Goal: Information Seeking & Learning: Learn about a topic

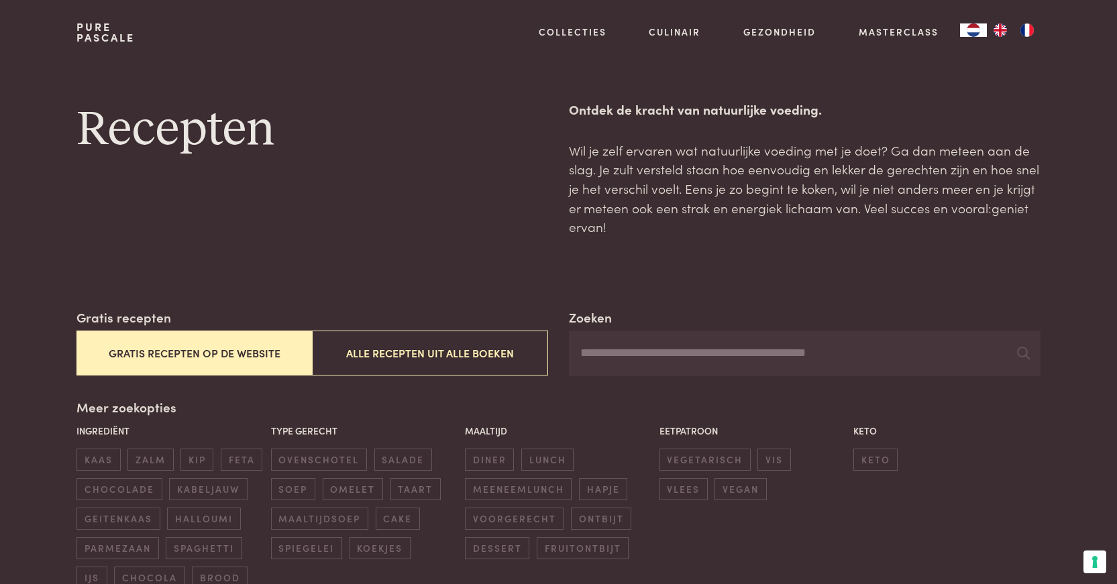
scroll to position [67, 0]
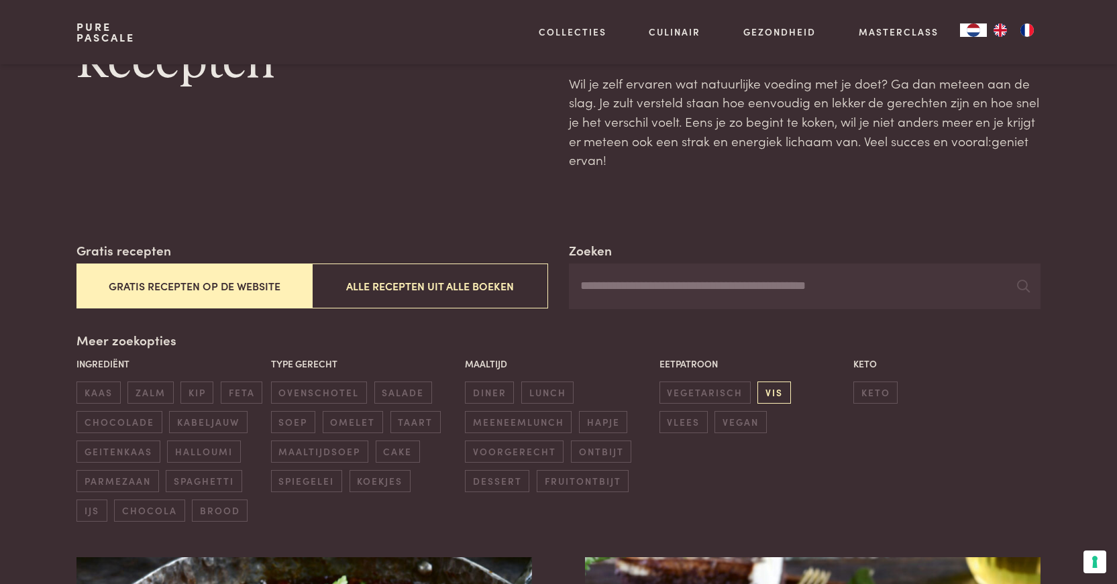
click at [770, 391] on span "vis" at bounding box center [773, 393] width 33 height 22
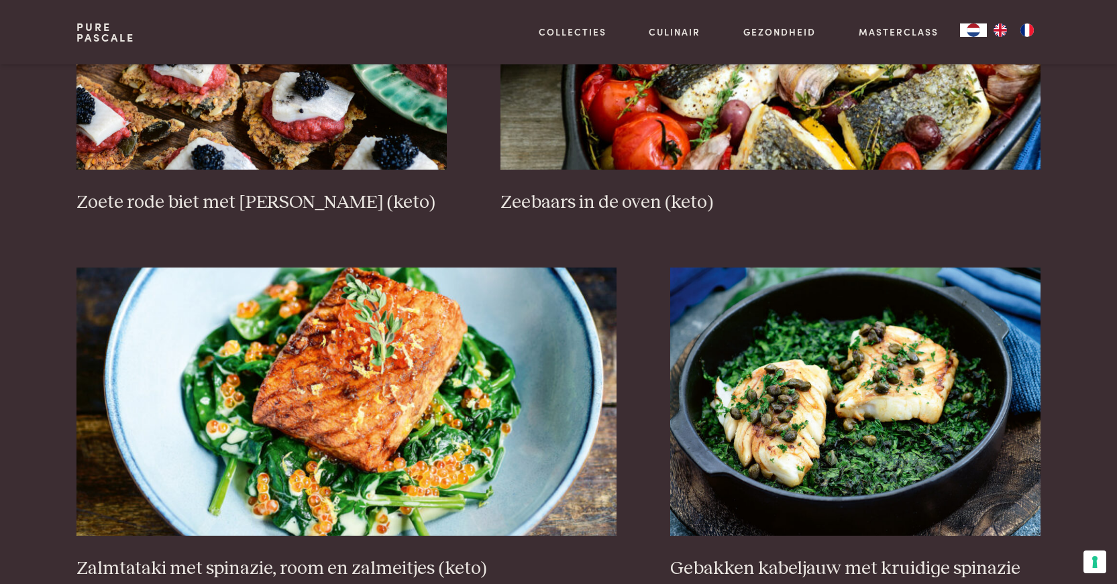
scroll to position [1180, 0]
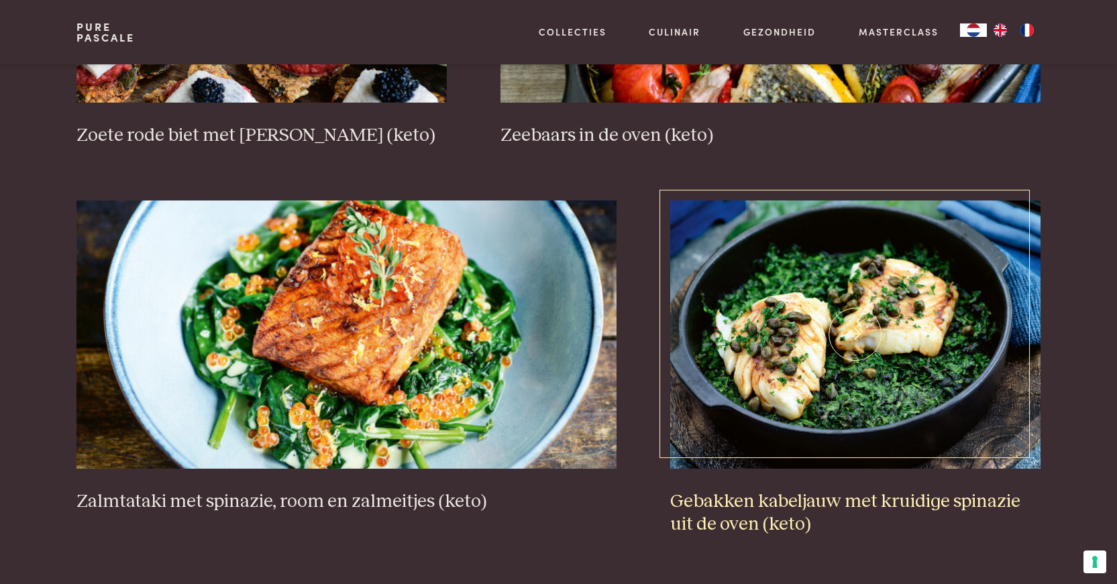
click at [864, 377] on img at bounding box center [855, 335] width 370 height 268
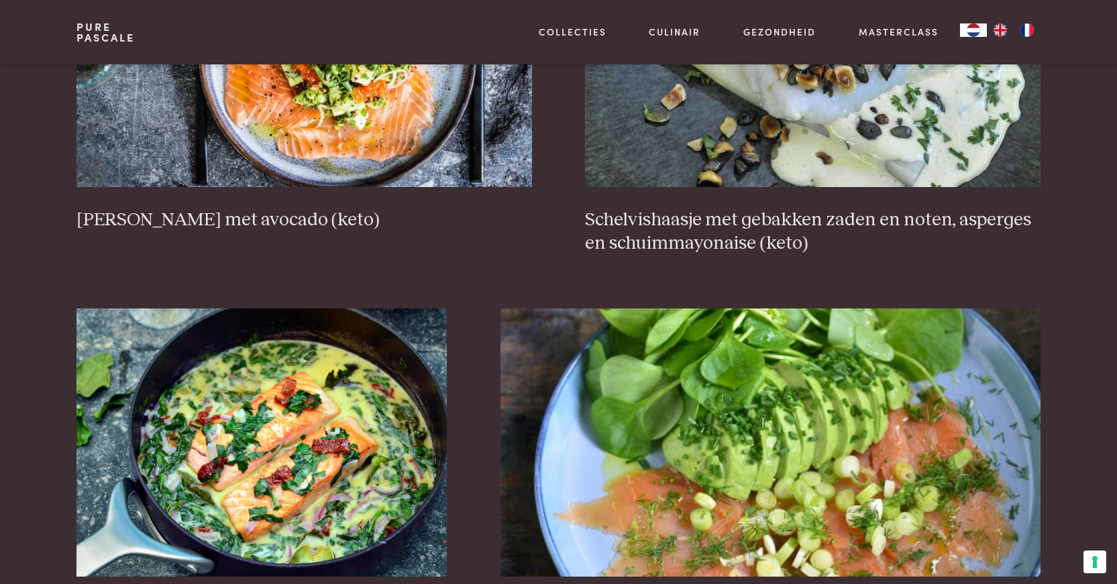
scroll to position [1984, 0]
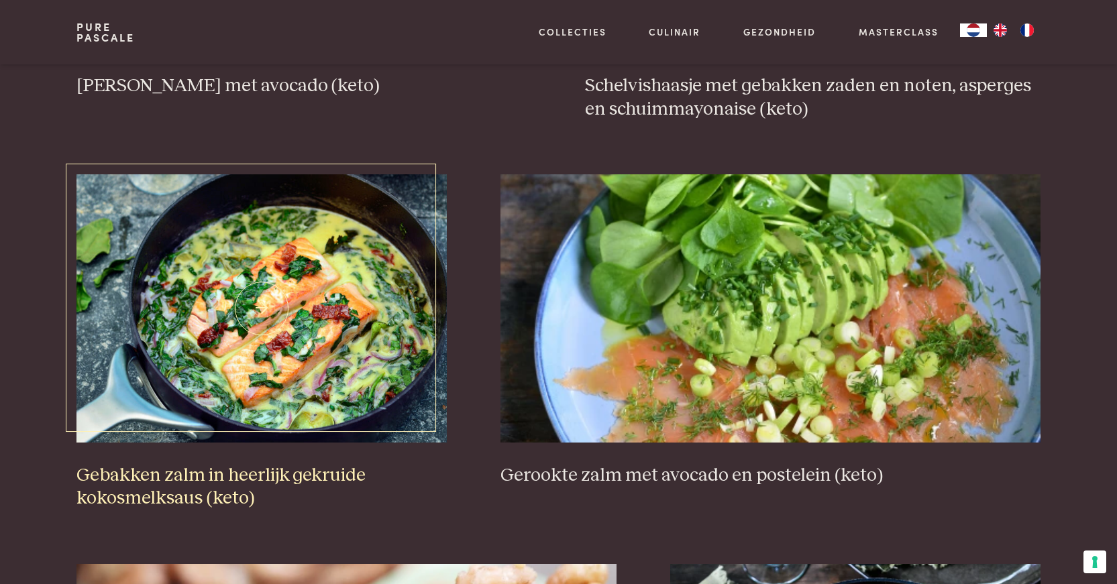
click at [376, 344] on img at bounding box center [261, 308] width 370 height 268
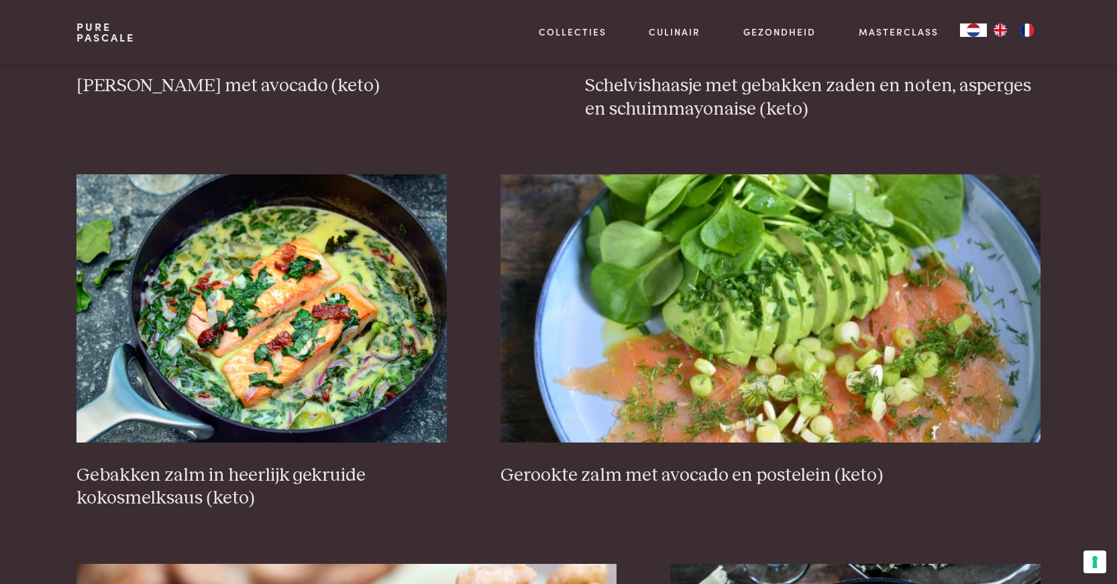
scroll to position [1716, 0]
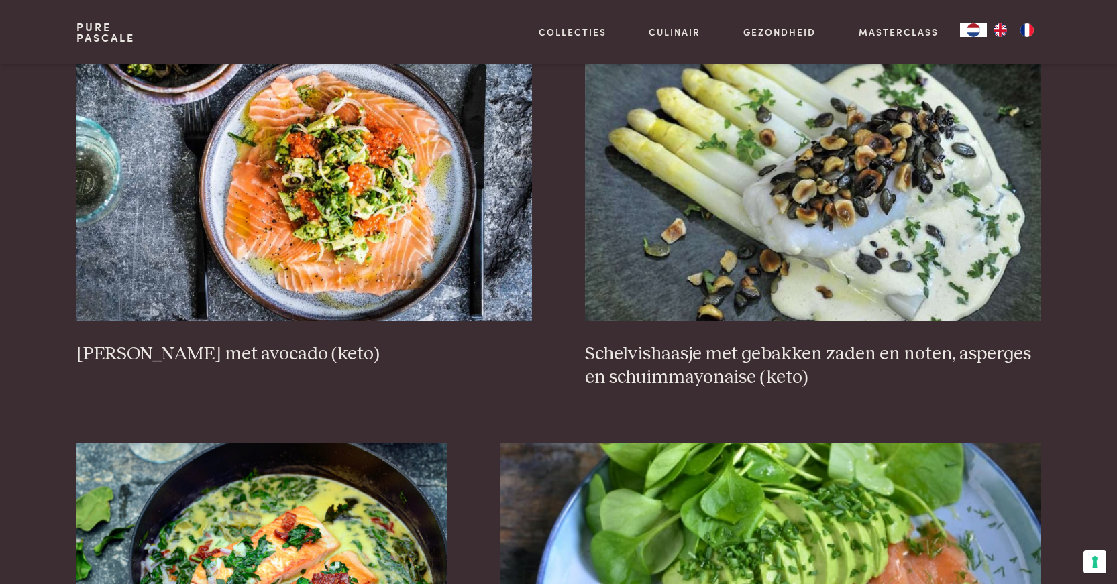
scroll to position [129, 0]
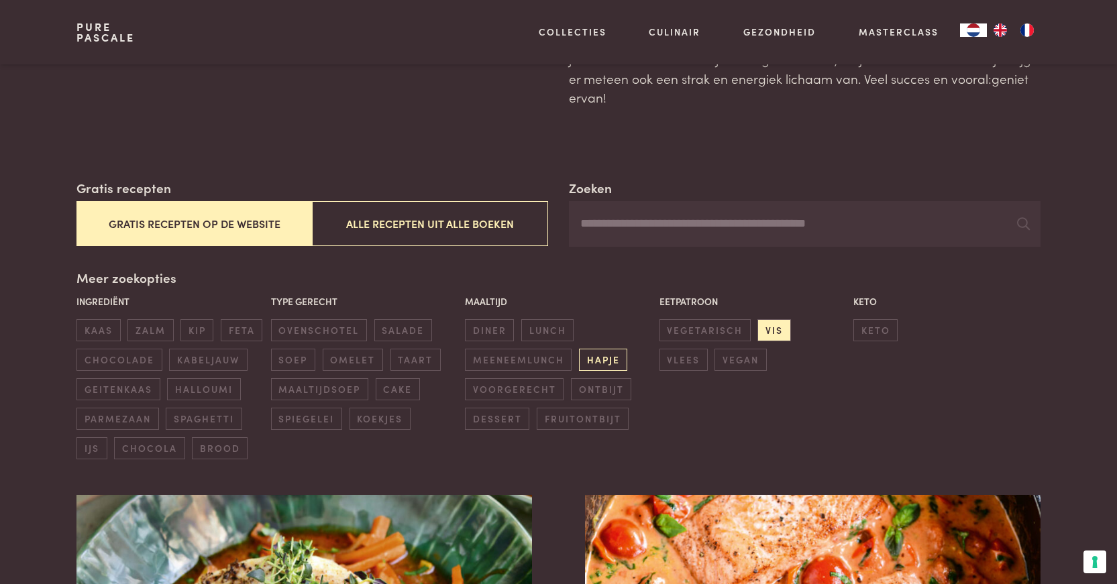
click at [594, 358] on span "hapje" at bounding box center [603, 360] width 48 height 22
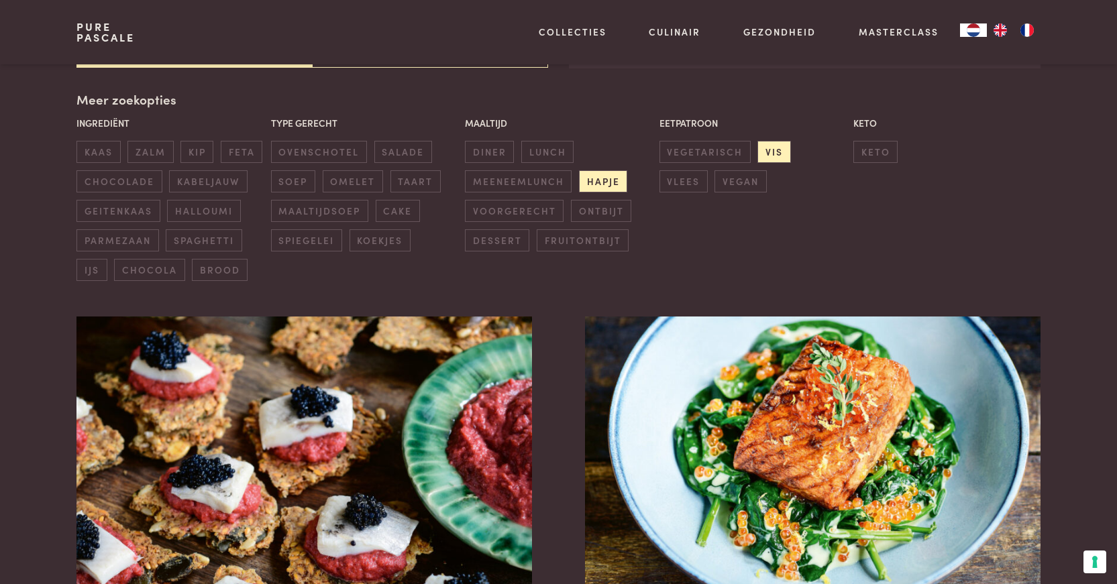
scroll to position [40, 0]
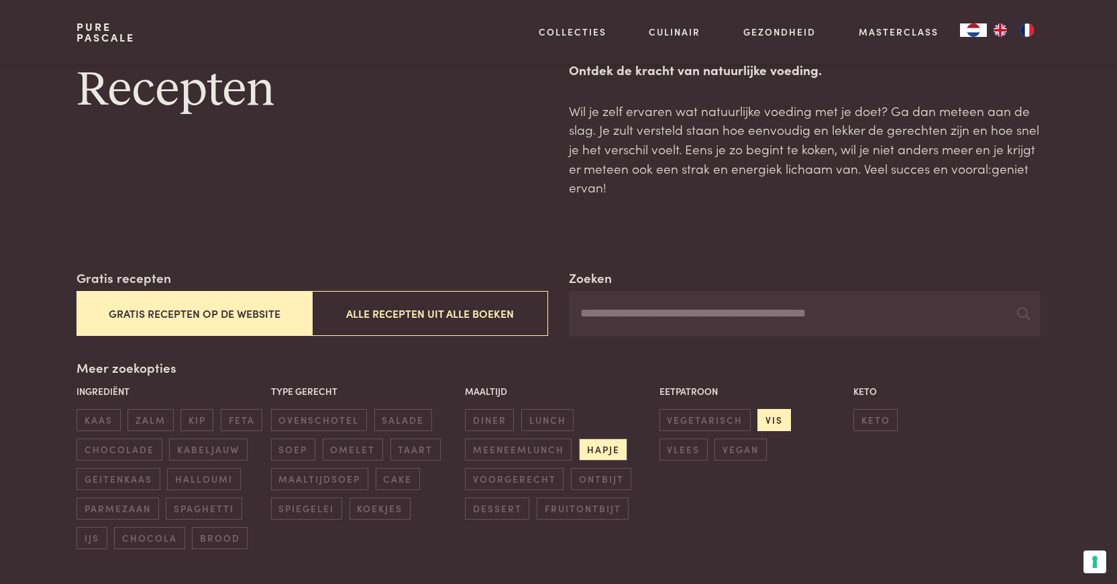
click at [783, 416] on span "vis" at bounding box center [773, 420] width 33 height 22
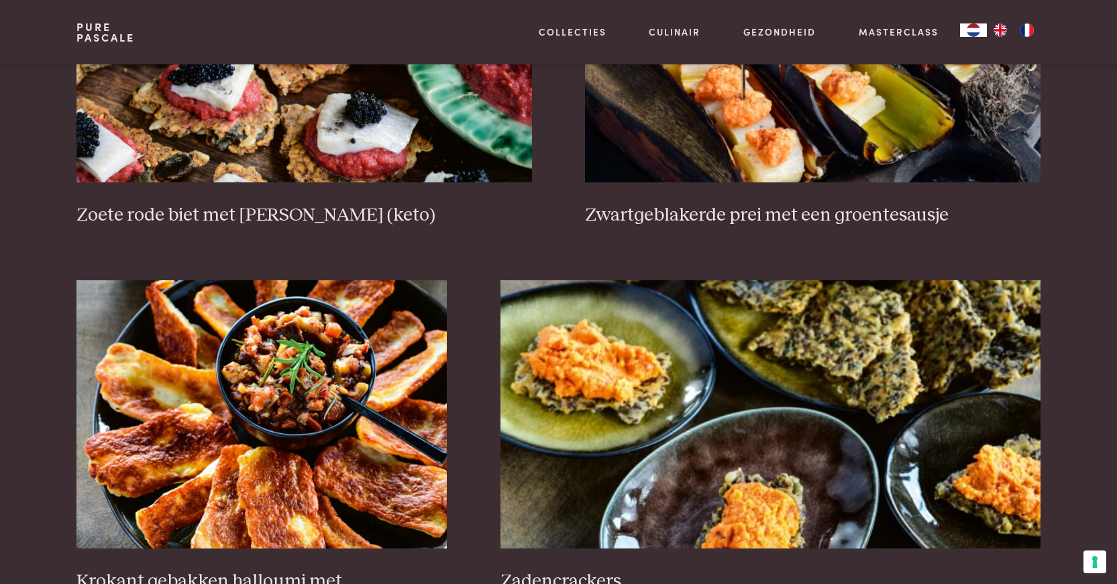
scroll to position [777, 0]
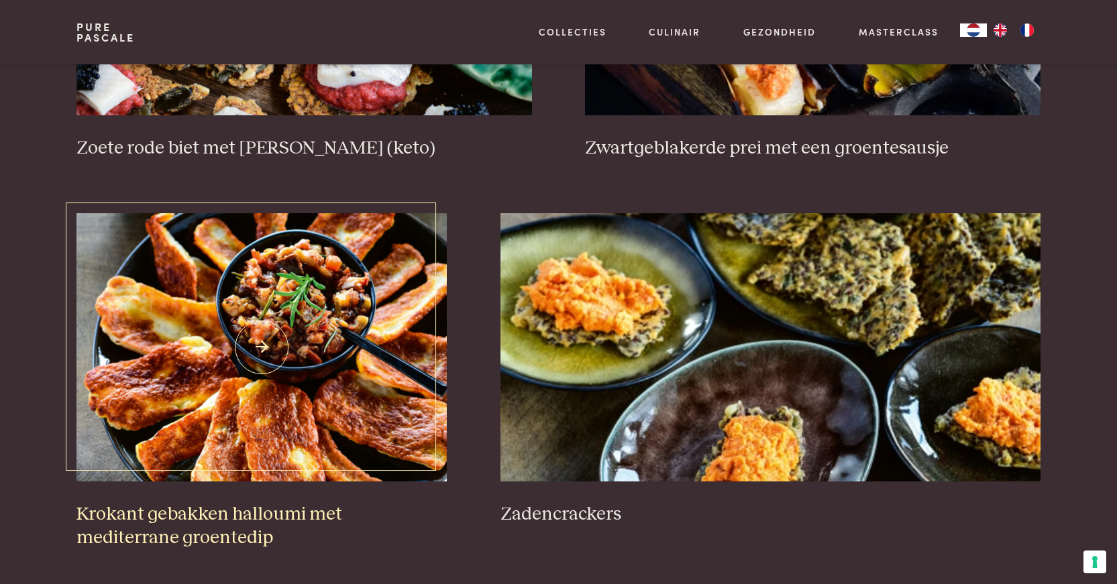
click at [322, 317] on img at bounding box center [261, 347] width 370 height 268
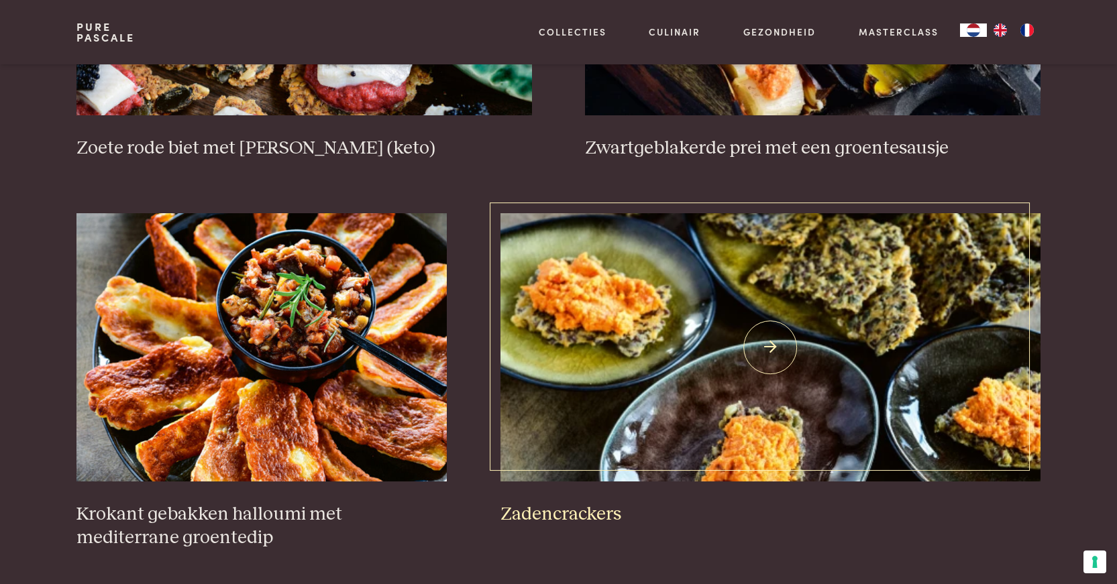
scroll to position [844, 0]
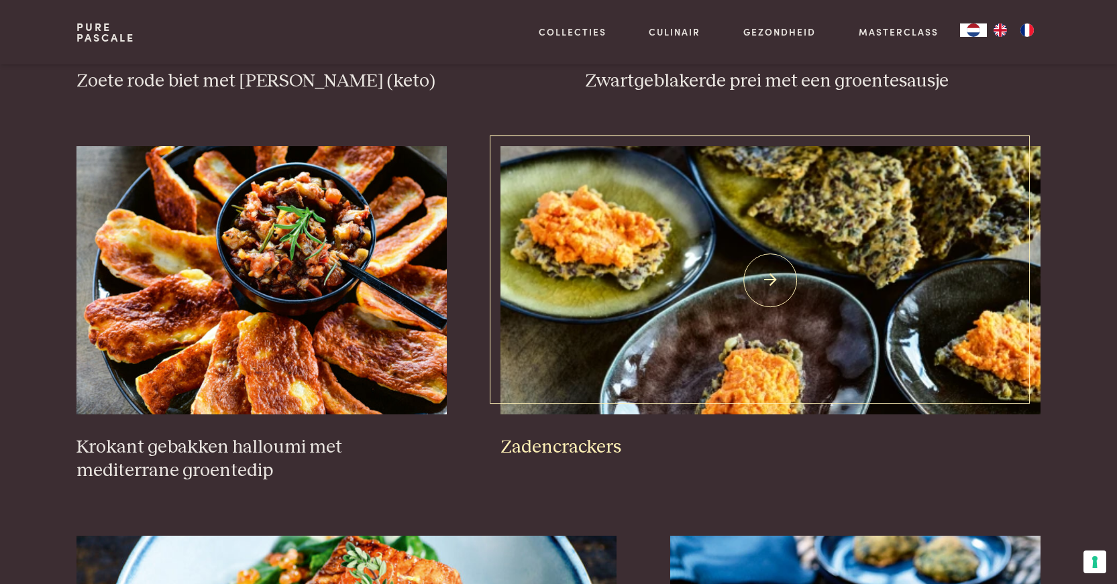
click at [589, 306] on img at bounding box center [770, 280] width 540 height 268
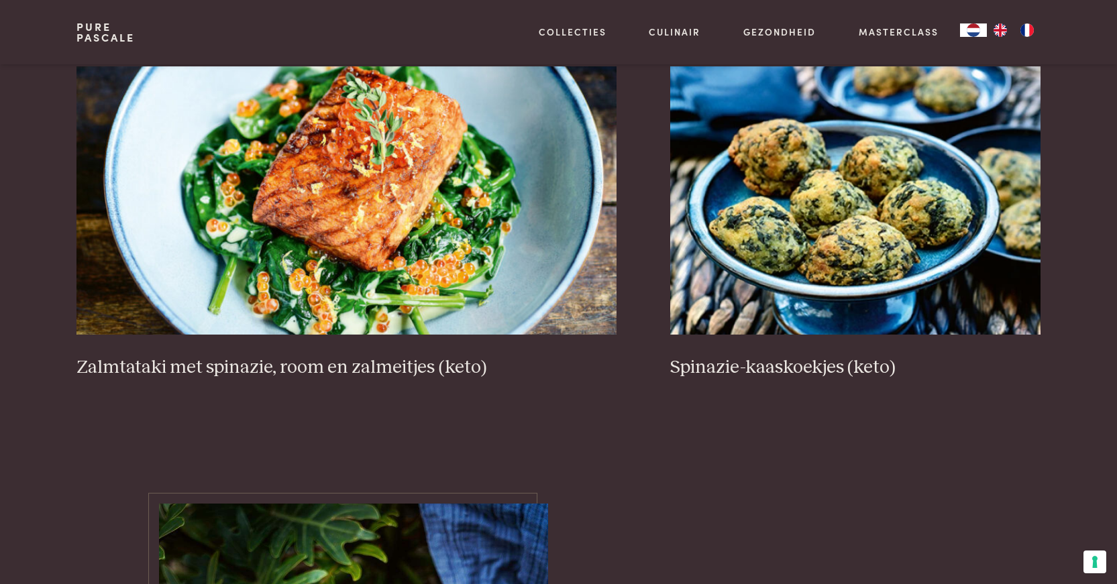
scroll to position [1448, 0]
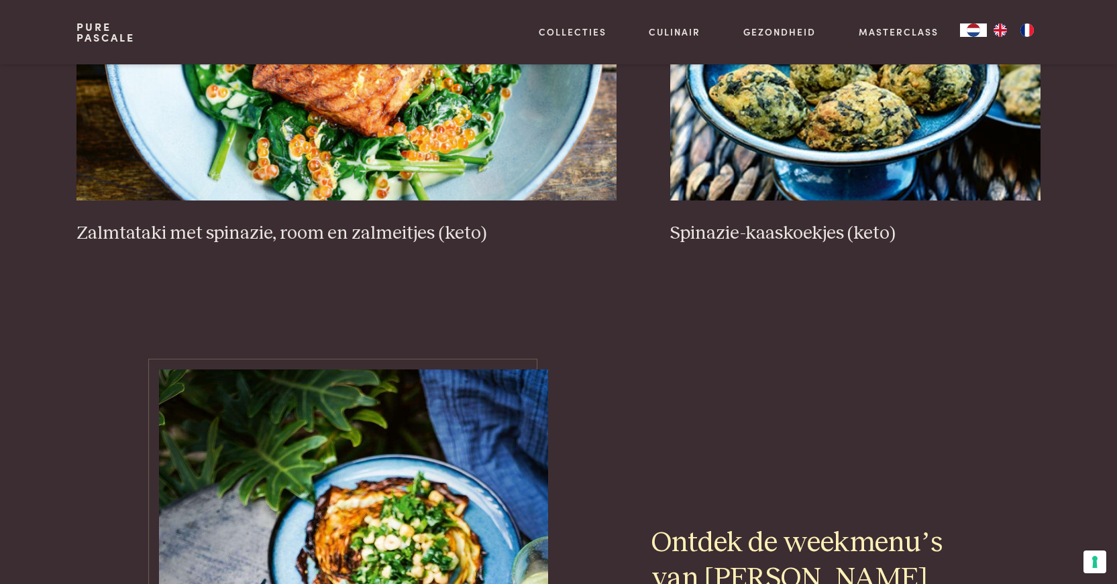
scroll to position [167, 0]
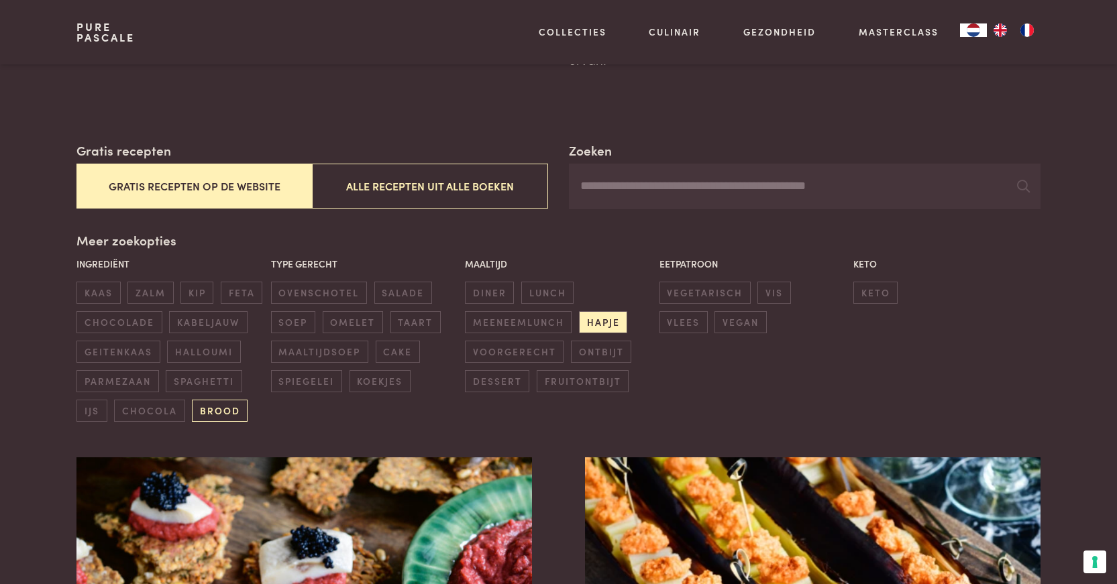
click at [212, 407] on span "brood" at bounding box center [220, 411] width 56 height 22
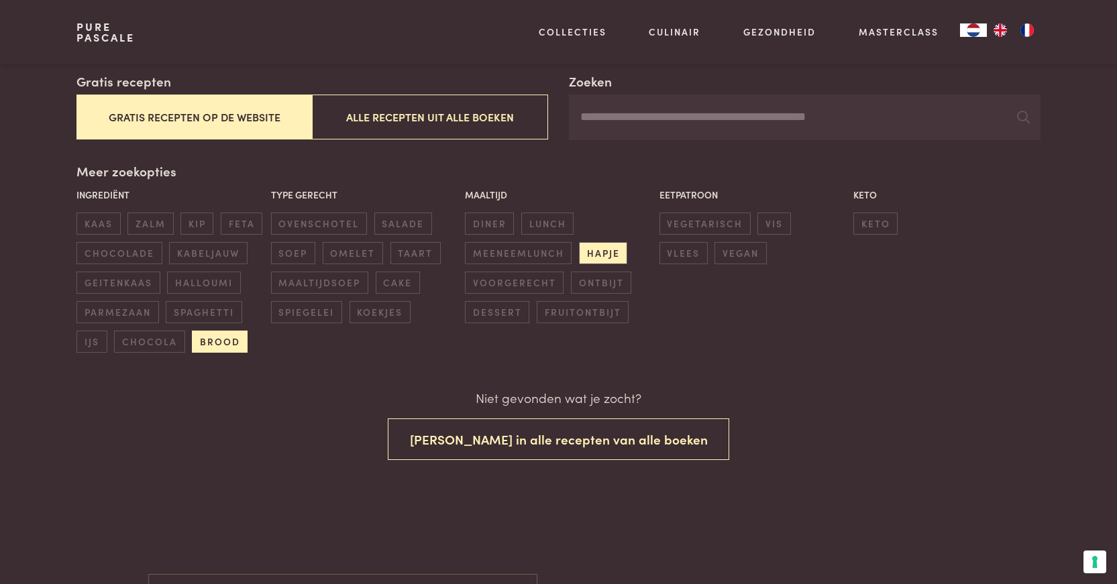
scroll to position [237, 0]
click at [599, 249] on span "hapje" at bounding box center [603, 252] width 48 height 22
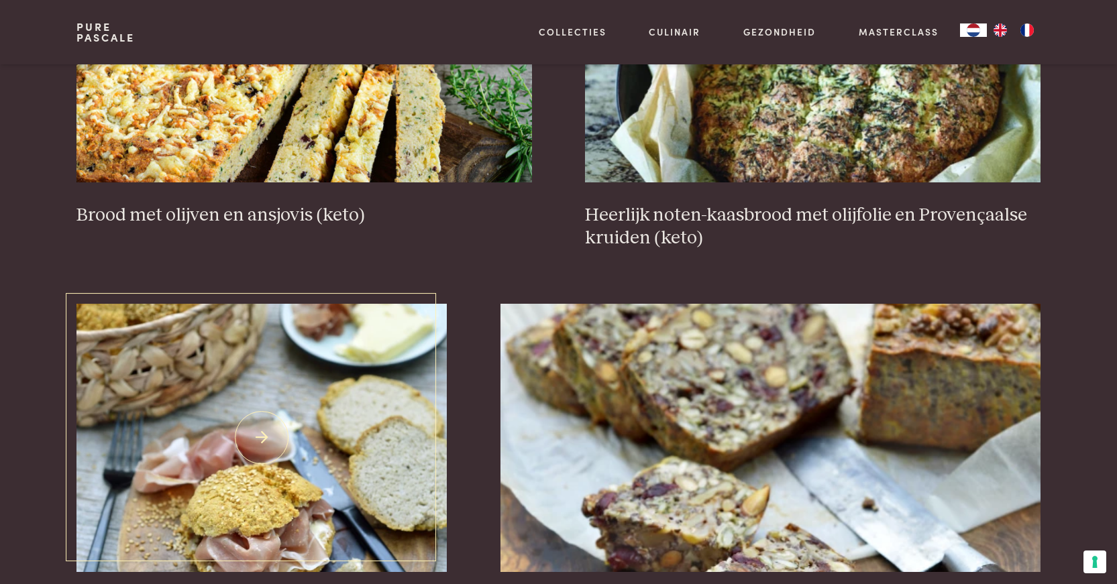
scroll to position [777, 0]
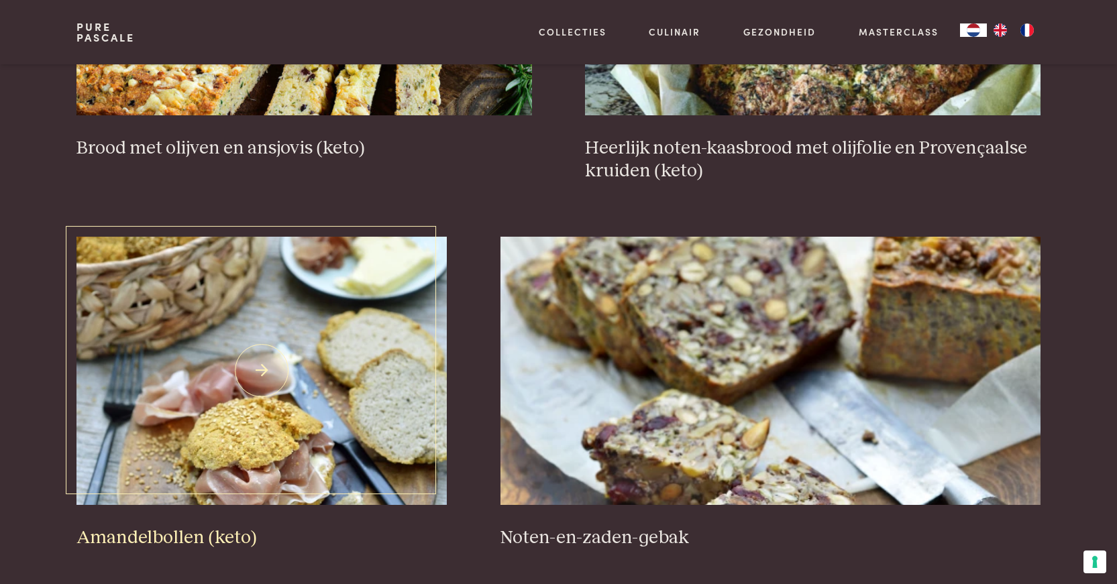
click at [307, 368] on img at bounding box center [261, 371] width 370 height 268
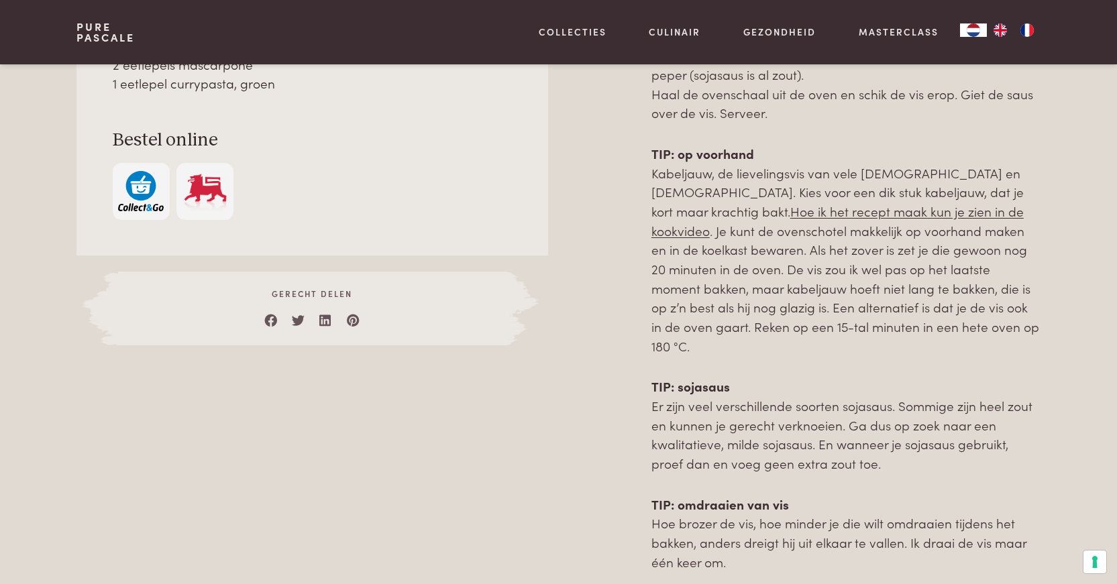
scroll to position [671, 0]
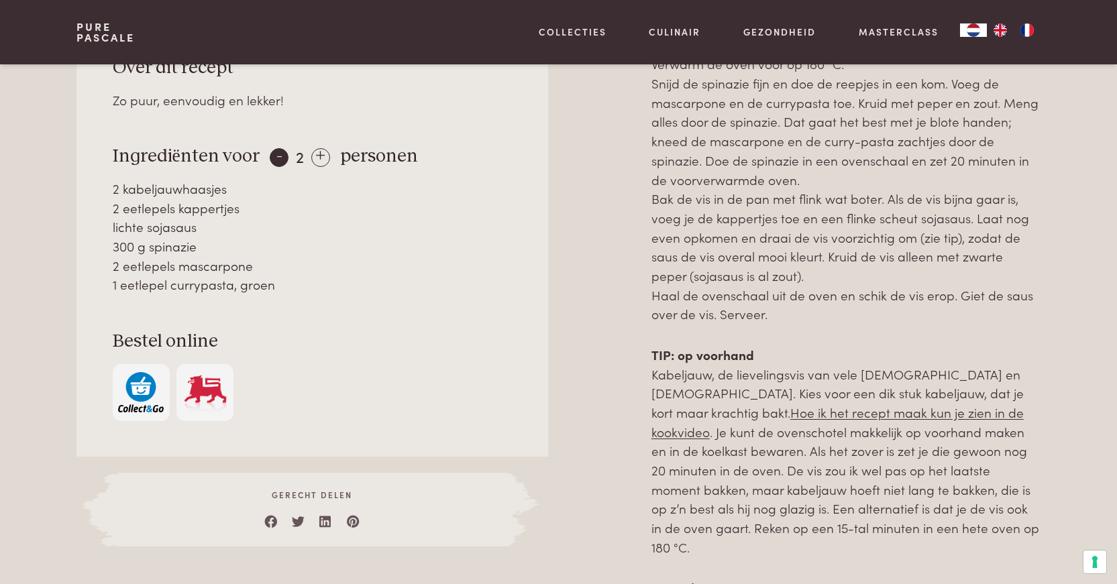
click at [274, 158] on div "-" at bounding box center [279, 157] width 19 height 19
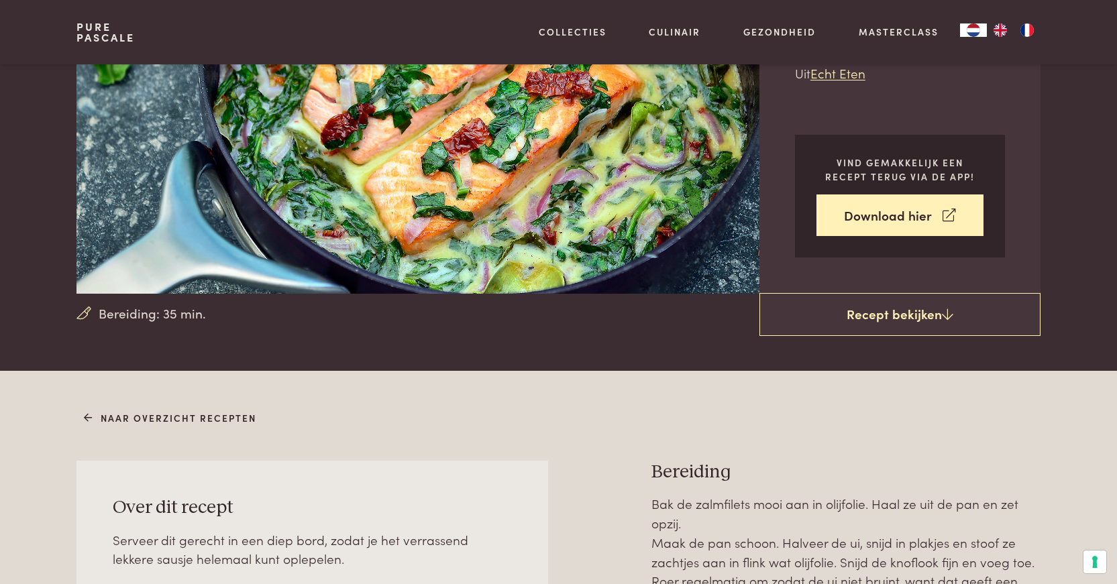
scroll to position [469, 0]
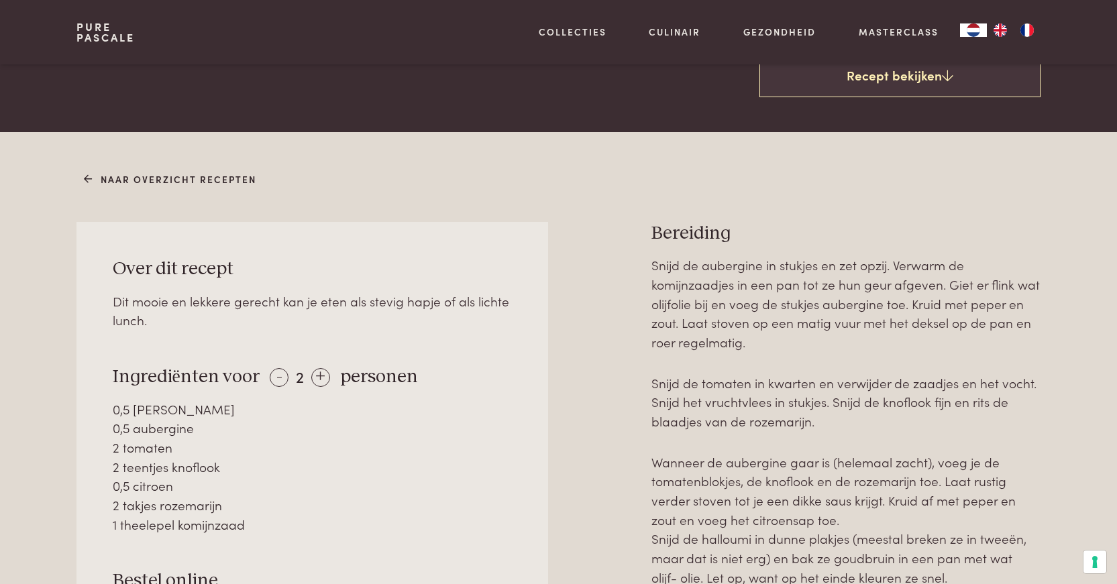
scroll to position [604, 0]
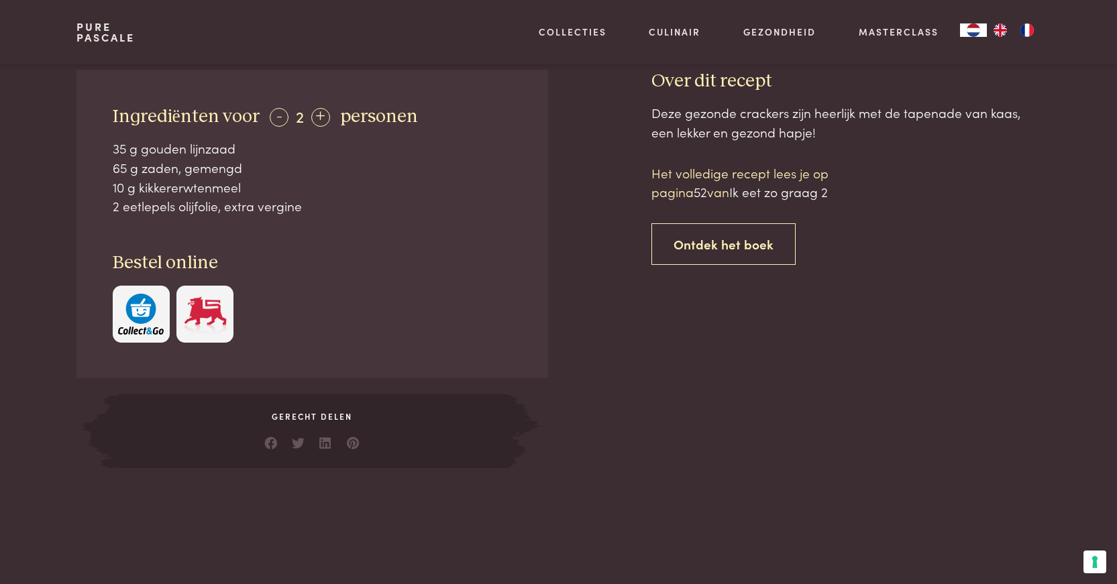
scroll to position [402, 0]
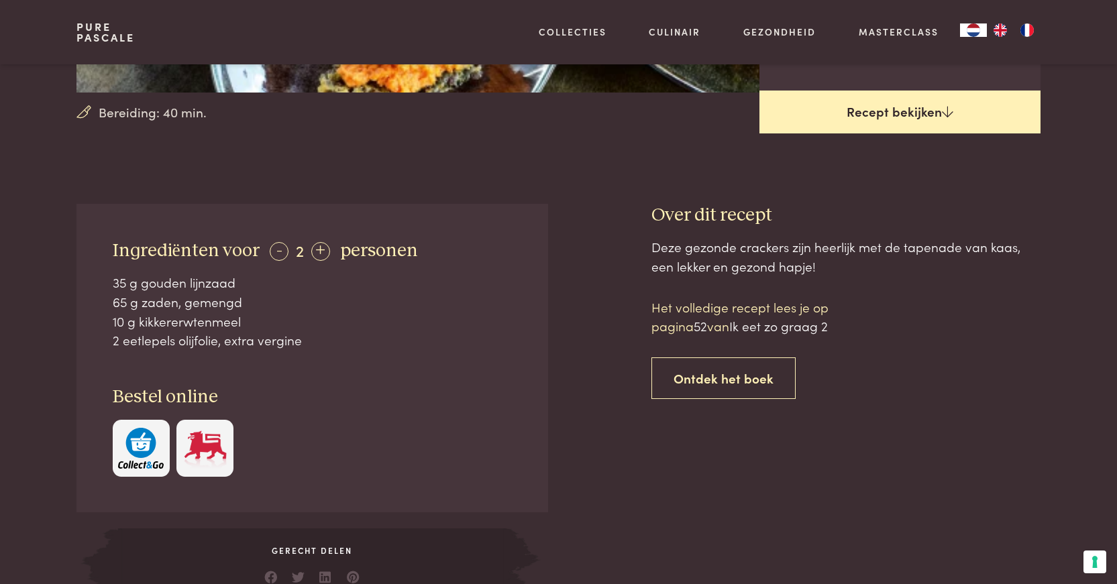
click at [909, 115] on link "Recept bekijken" at bounding box center [899, 112] width 281 height 43
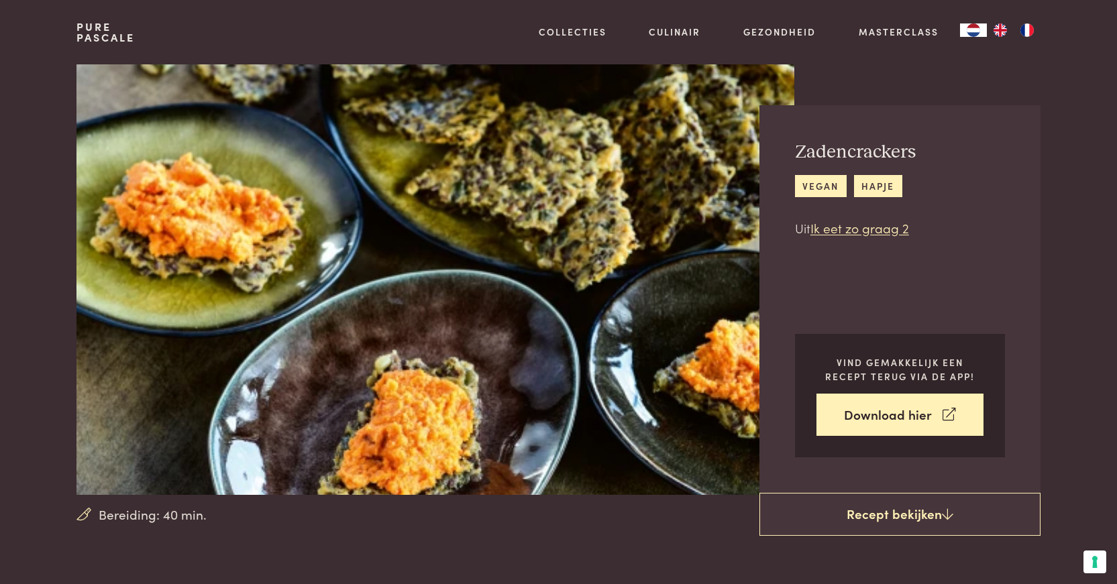
scroll to position [606, 0]
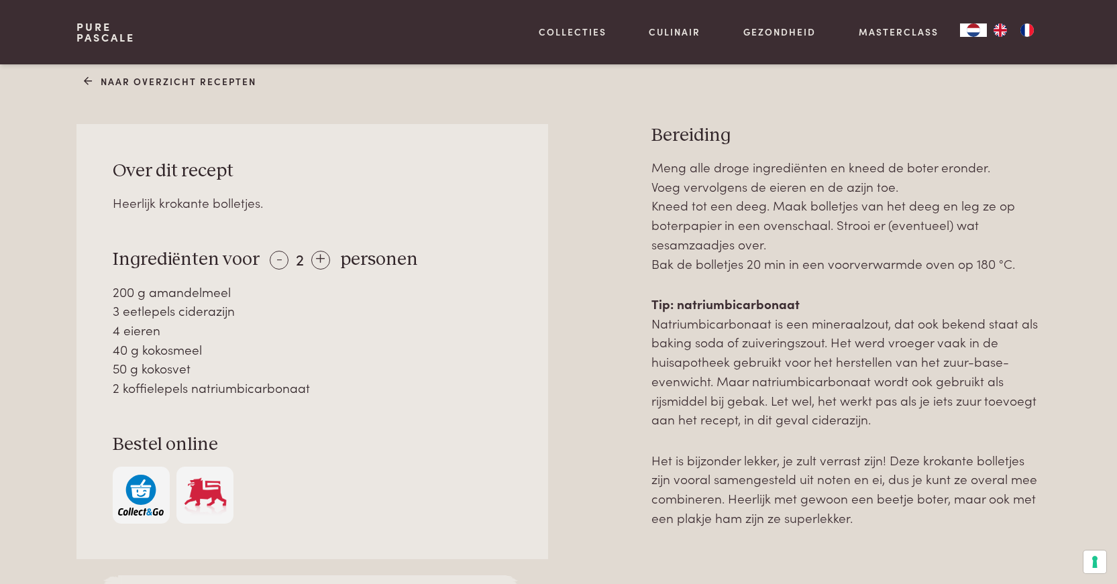
scroll to position [671, 0]
